Goal: Use online tool/utility: Utilize a website feature to perform a specific function

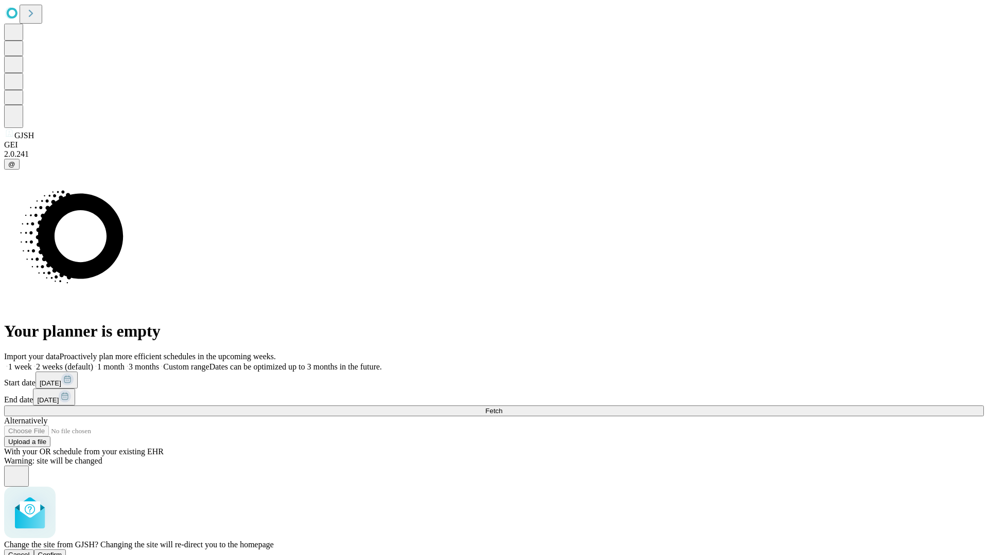
click at [62, 551] on span "Confirm" at bounding box center [50, 555] width 24 height 8
click at [124, 363] on label "1 month" at bounding box center [108, 367] width 31 height 9
click at [502, 407] on span "Fetch" at bounding box center [493, 411] width 17 height 8
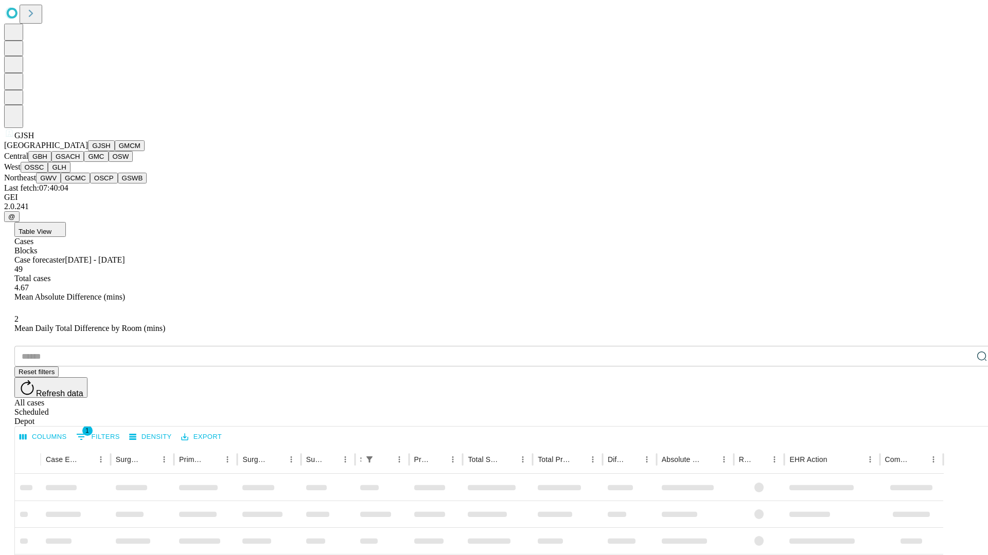
click at [115, 151] on button "GMCM" at bounding box center [130, 145] width 30 height 11
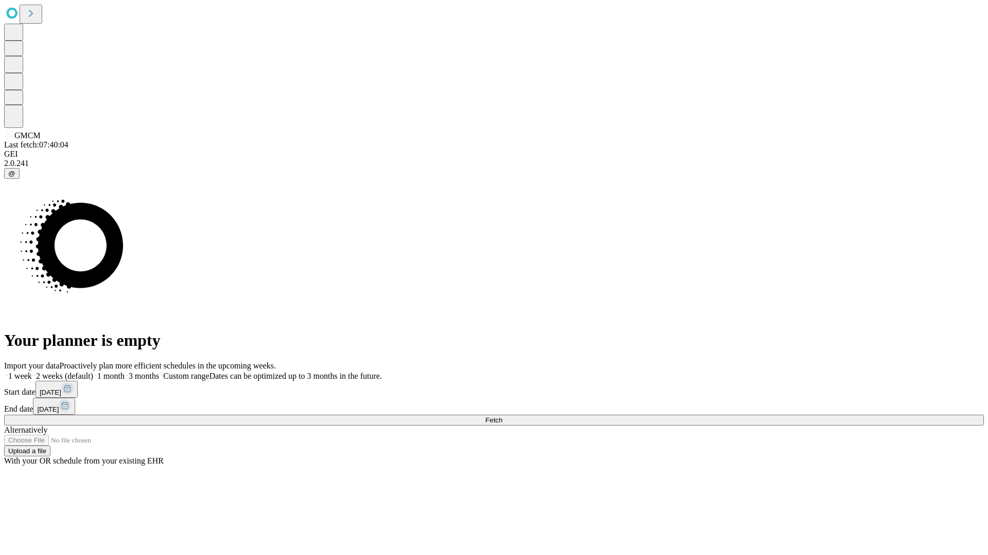
click at [124, 372] on label "1 month" at bounding box center [108, 376] width 31 height 9
click at [502, 417] on span "Fetch" at bounding box center [493, 421] width 17 height 8
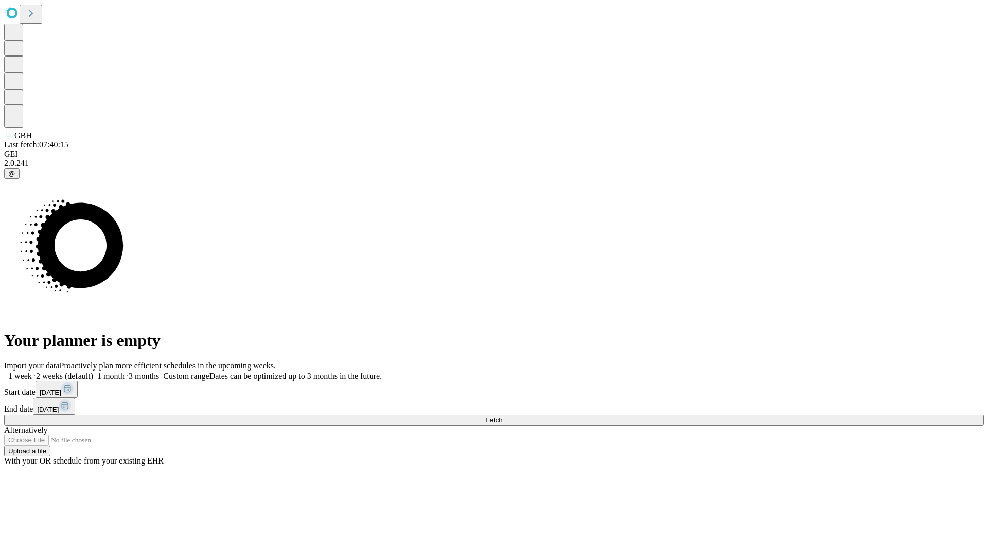
click at [124, 372] on label "1 month" at bounding box center [108, 376] width 31 height 9
click at [502, 417] on span "Fetch" at bounding box center [493, 421] width 17 height 8
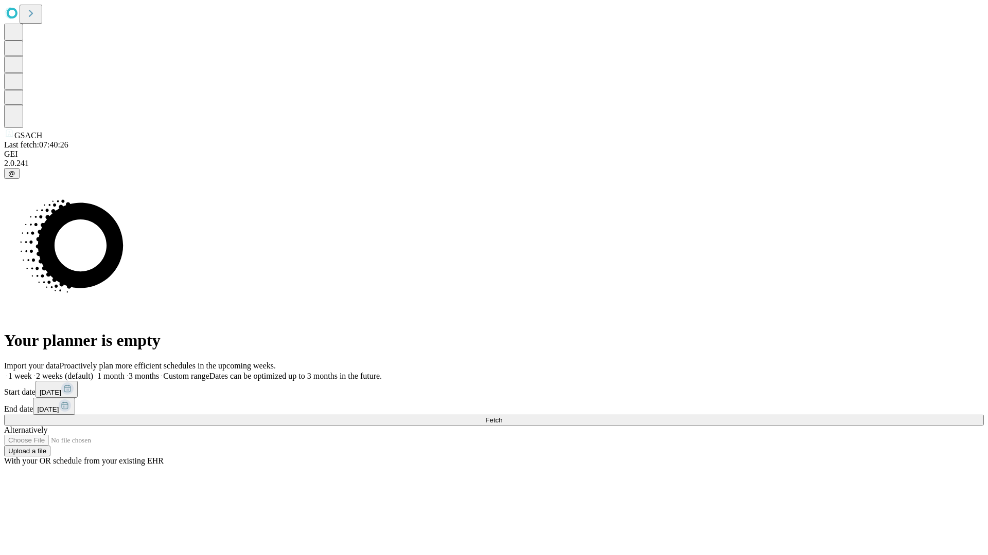
click at [124, 372] on label "1 month" at bounding box center [108, 376] width 31 height 9
click at [502, 417] on span "Fetch" at bounding box center [493, 421] width 17 height 8
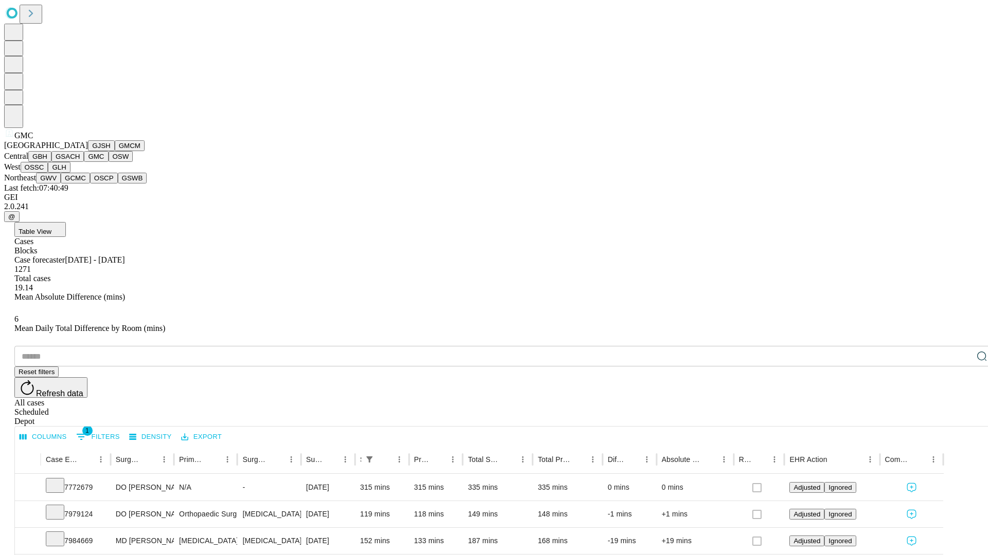
click at [109, 162] on button "OSW" at bounding box center [121, 156] width 25 height 11
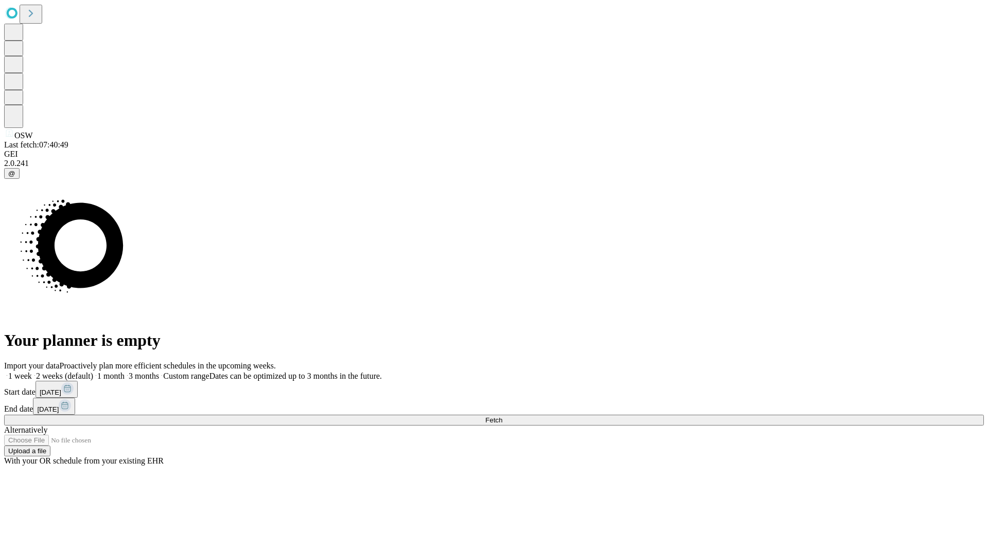
click at [124, 372] on label "1 month" at bounding box center [108, 376] width 31 height 9
click at [502, 417] on span "Fetch" at bounding box center [493, 421] width 17 height 8
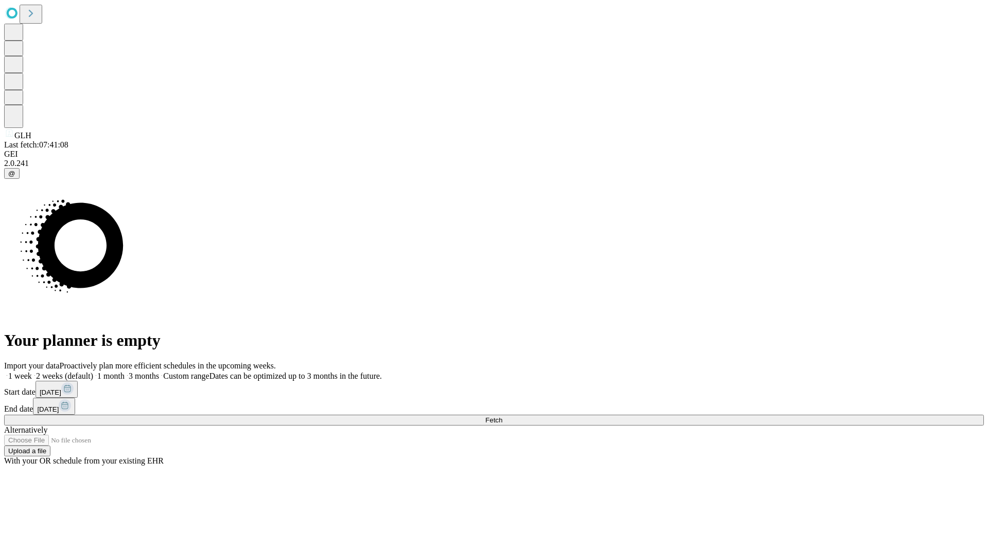
click at [124, 372] on label "1 month" at bounding box center [108, 376] width 31 height 9
click at [502, 417] on span "Fetch" at bounding box center [493, 421] width 17 height 8
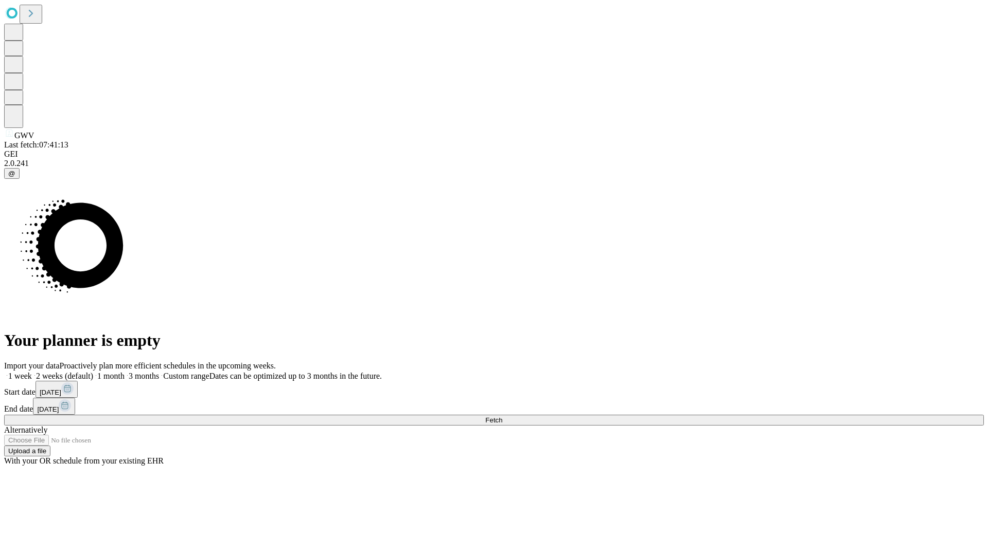
click at [124, 372] on label "1 month" at bounding box center [108, 376] width 31 height 9
click at [502, 417] on span "Fetch" at bounding box center [493, 421] width 17 height 8
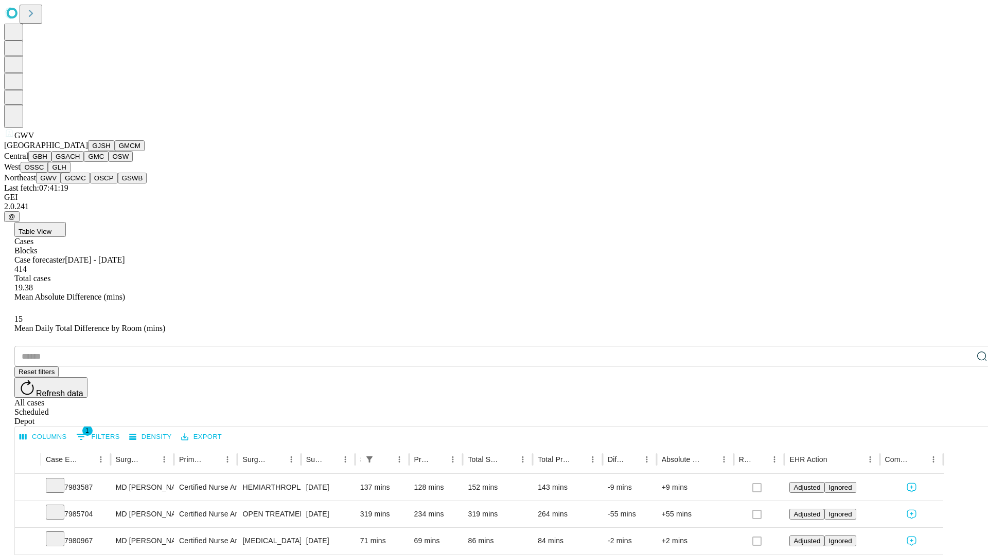
click at [80, 184] on button "GCMC" at bounding box center [75, 178] width 29 height 11
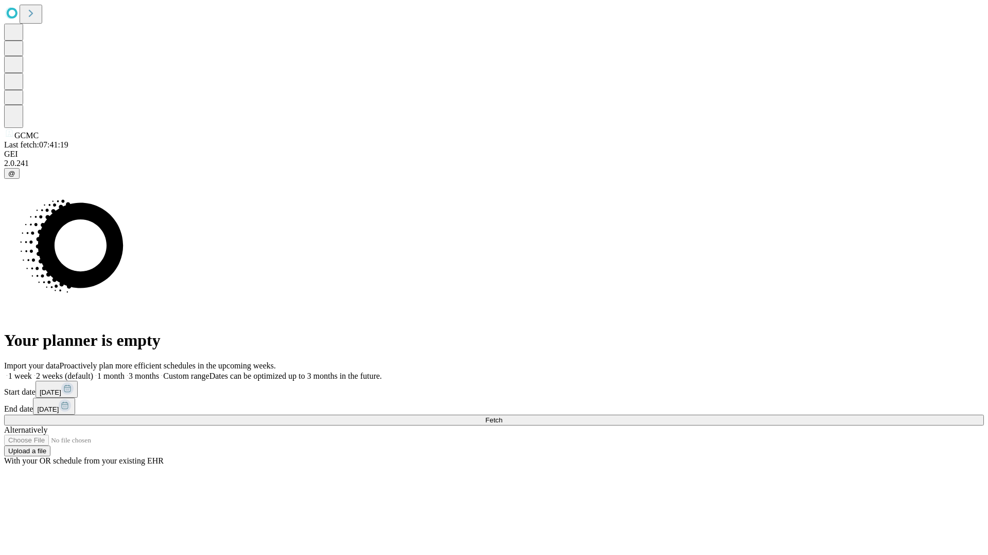
click at [124, 372] on label "1 month" at bounding box center [108, 376] width 31 height 9
click at [502, 417] on span "Fetch" at bounding box center [493, 421] width 17 height 8
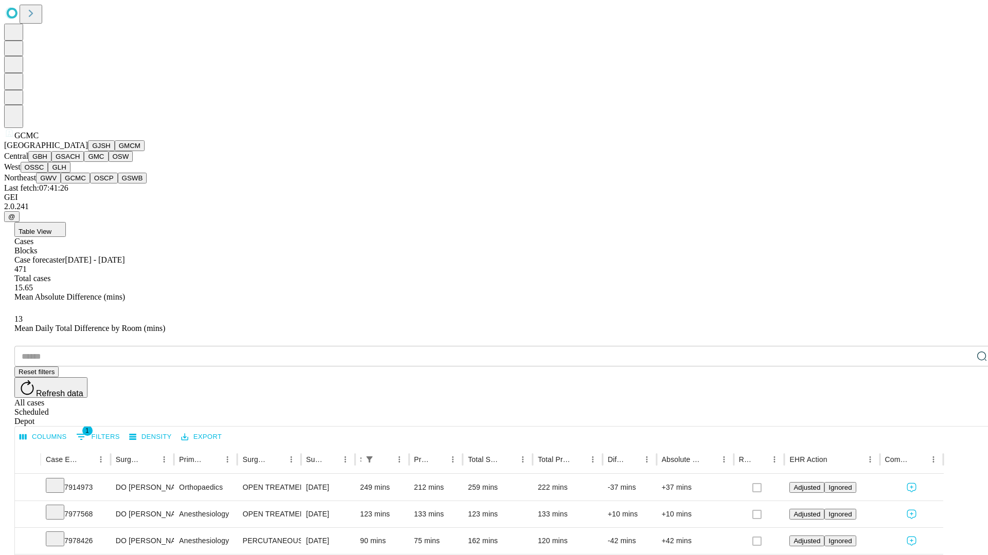
click at [90, 184] on button "OSCP" at bounding box center [104, 178] width 28 height 11
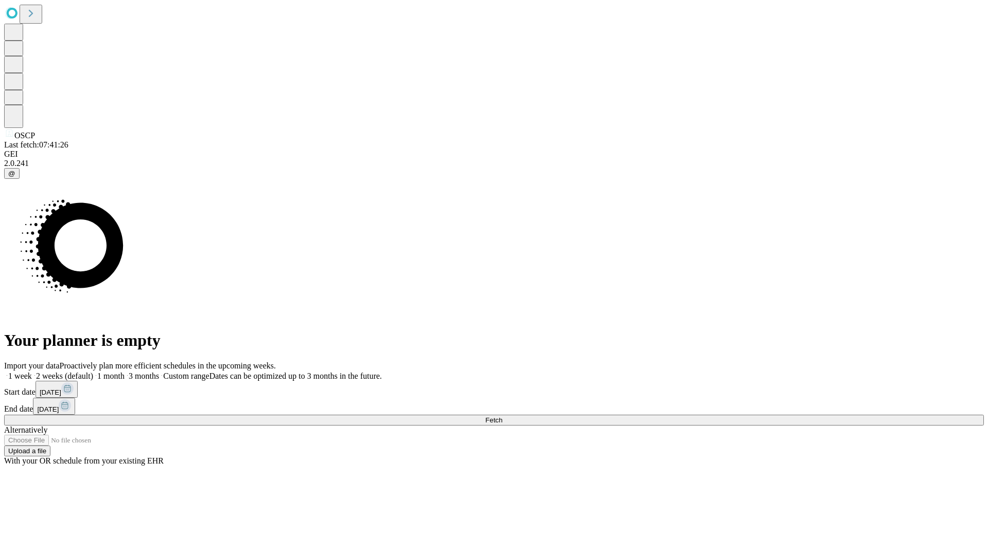
click at [124, 372] on label "1 month" at bounding box center [108, 376] width 31 height 9
click at [502, 417] on span "Fetch" at bounding box center [493, 421] width 17 height 8
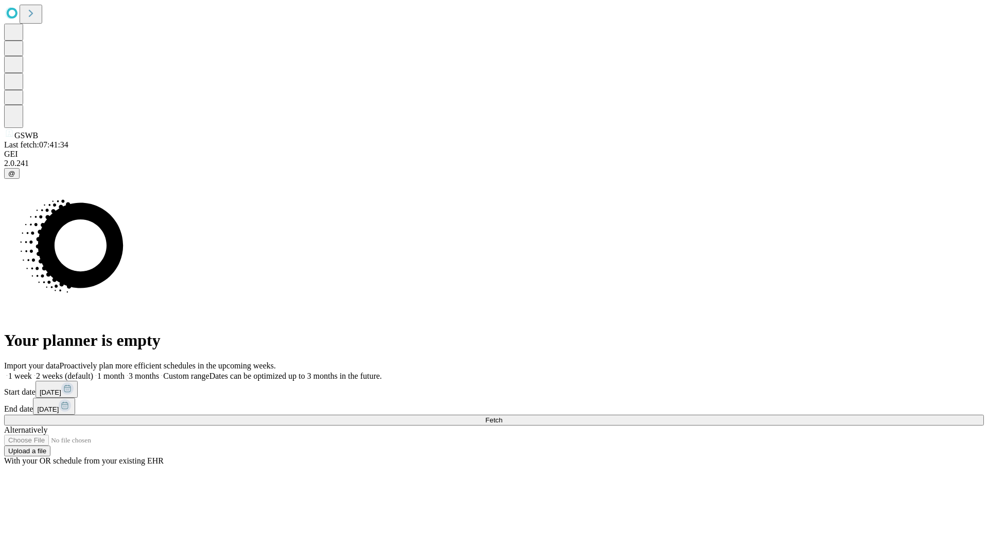
click at [124, 372] on label "1 month" at bounding box center [108, 376] width 31 height 9
click at [502, 417] on span "Fetch" at bounding box center [493, 421] width 17 height 8
